Goal: Use online tool/utility: Utilize a website feature to perform a specific function

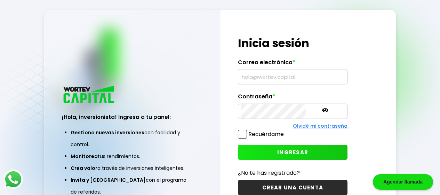
type input "[EMAIL_ADDRESS][DOMAIN_NAME]"
click at [287, 150] on span "INGRESAR" at bounding box center [292, 151] width 31 height 7
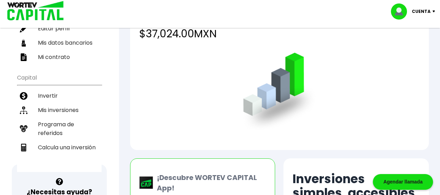
scroll to position [112, 0]
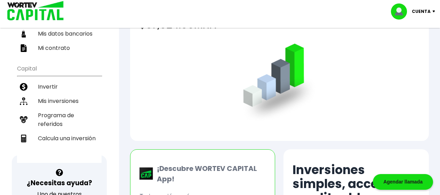
click at [65, 137] on li "Calcula una inversión" at bounding box center [59, 138] width 85 height 14
select select "1"
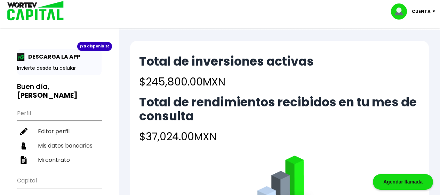
click at [437, 16] on div "Cuenta" at bounding box center [415, 11] width 49 height 16
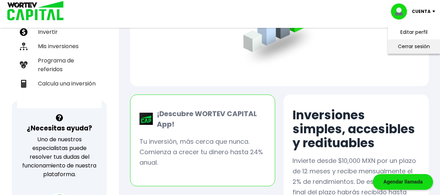
scroll to position [23, 0]
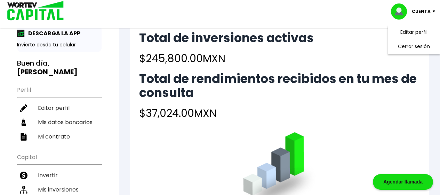
select select "1"
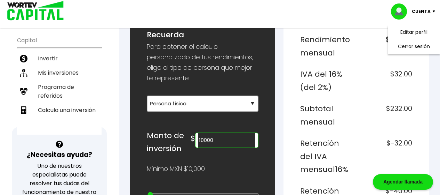
scroll to position [148, 0]
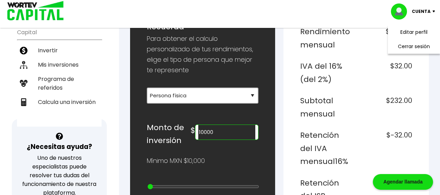
click at [214, 131] on input "10000" at bounding box center [226, 132] width 57 height 15
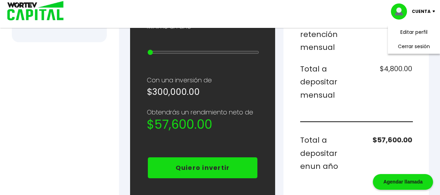
scroll to position [339, 0]
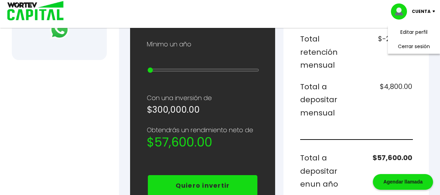
type input "300000"
click at [431, 13] on div "Cuenta" at bounding box center [415, 11] width 49 height 16
